Goal: Information Seeking & Learning: Learn about a topic

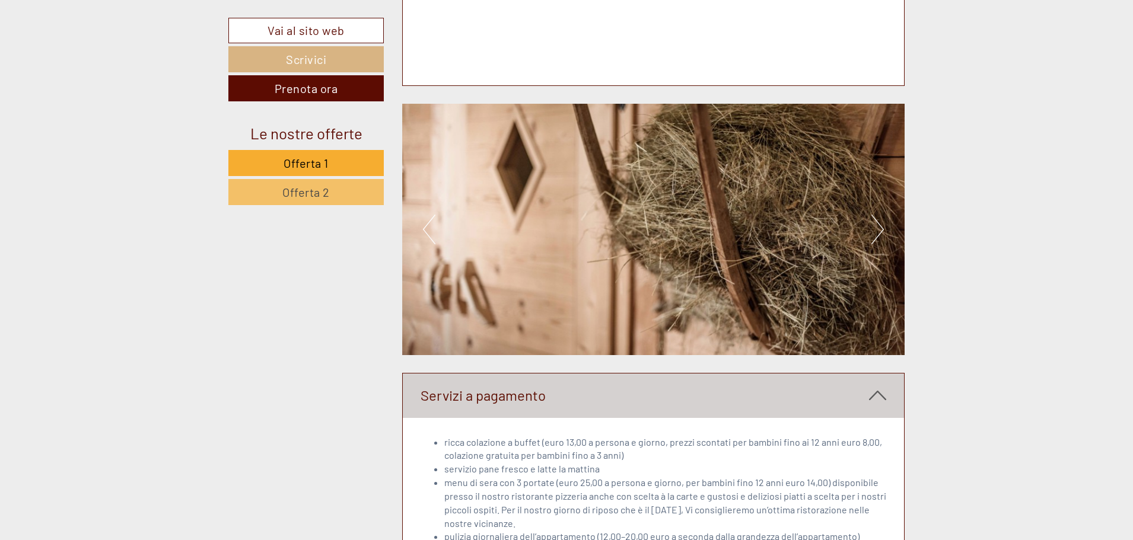
scroll to position [3678, 0]
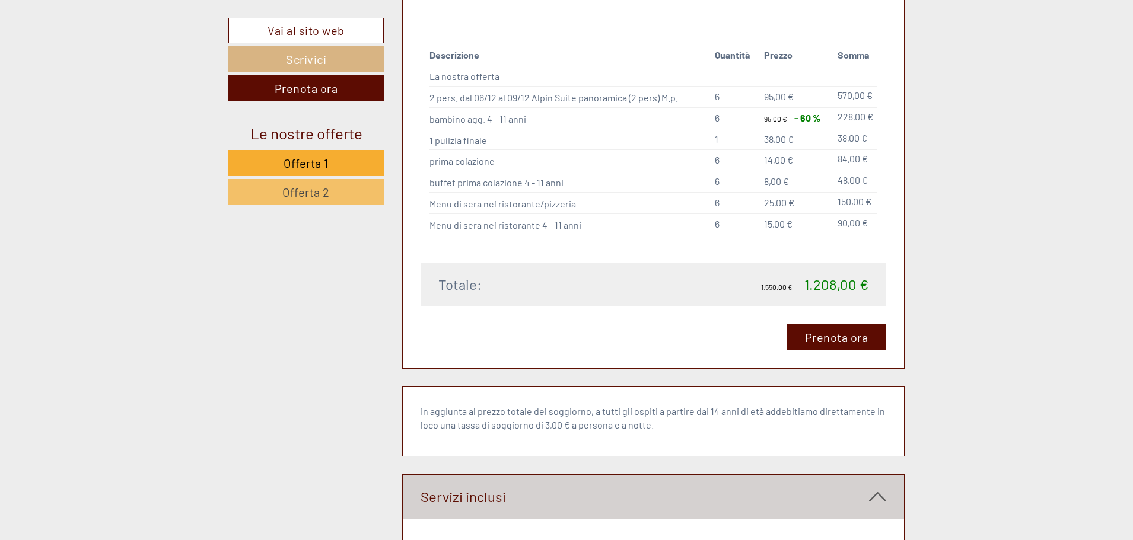
scroll to position [2373, 0]
drag, startPoint x: 465, startPoint y: 184, endPoint x: 552, endPoint y: 182, distance: 86.6
click at [552, 182] on td "buffet prima colazione 4 - 11 anni" at bounding box center [570, 182] width 281 height 21
click at [504, 200] on td "Menu di sera nel ristorante/pizzeria" at bounding box center [570, 203] width 281 height 21
drag, startPoint x: 495, startPoint y: 205, endPoint x: 567, endPoint y: 205, distance: 72.4
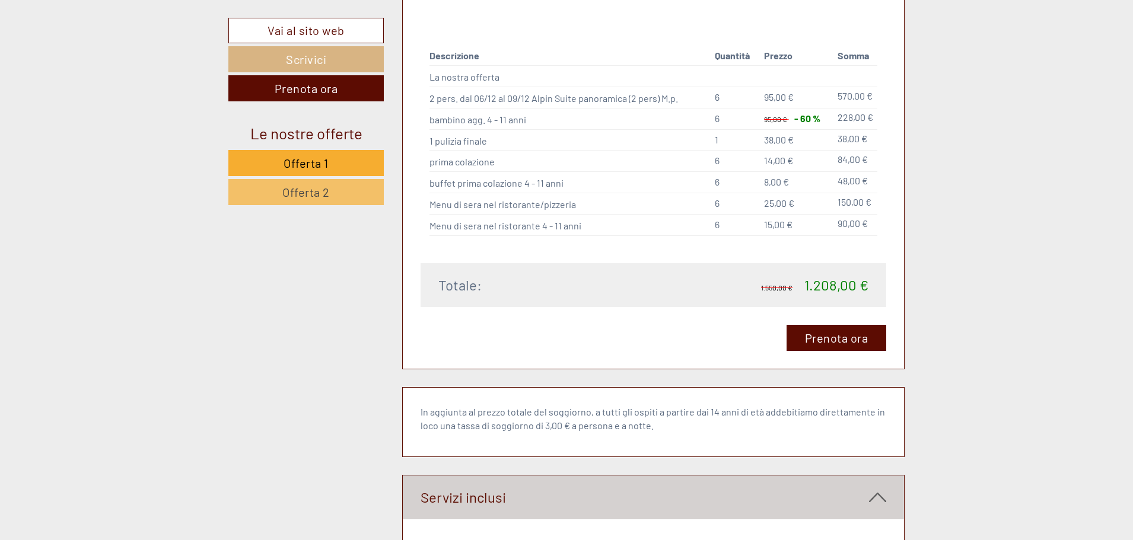
click at [567, 205] on td "Menu di sera nel ristorante/pizzeria" at bounding box center [570, 203] width 281 height 21
drag, startPoint x: 768, startPoint y: 203, endPoint x: 780, endPoint y: 203, distance: 11.9
click at [780, 203] on span "25,00 €" at bounding box center [779, 203] width 30 height 11
drag, startPoint x: 739, startPoint y: 136, endPoint x: 875, endPoint y: 138, distance: 135.9
click at [875, 138] on tr "1 pulizia finale 1 38,00 € 38,00 €" at bounding box center [654, 139] width 449 height 21
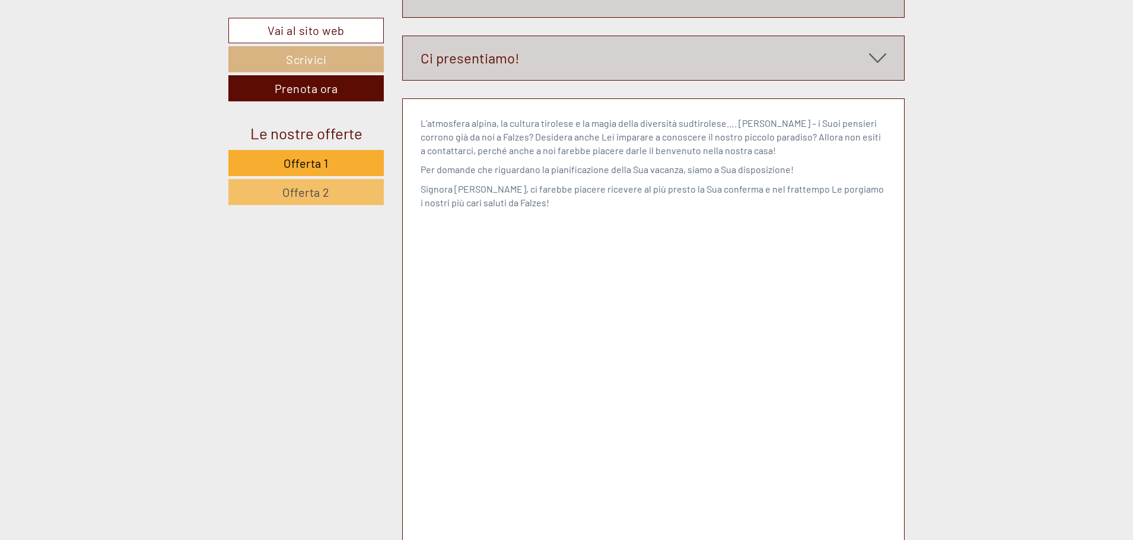
scroll to position [5358, 0]
